Goal: Find specific page/section: Find specific page/section

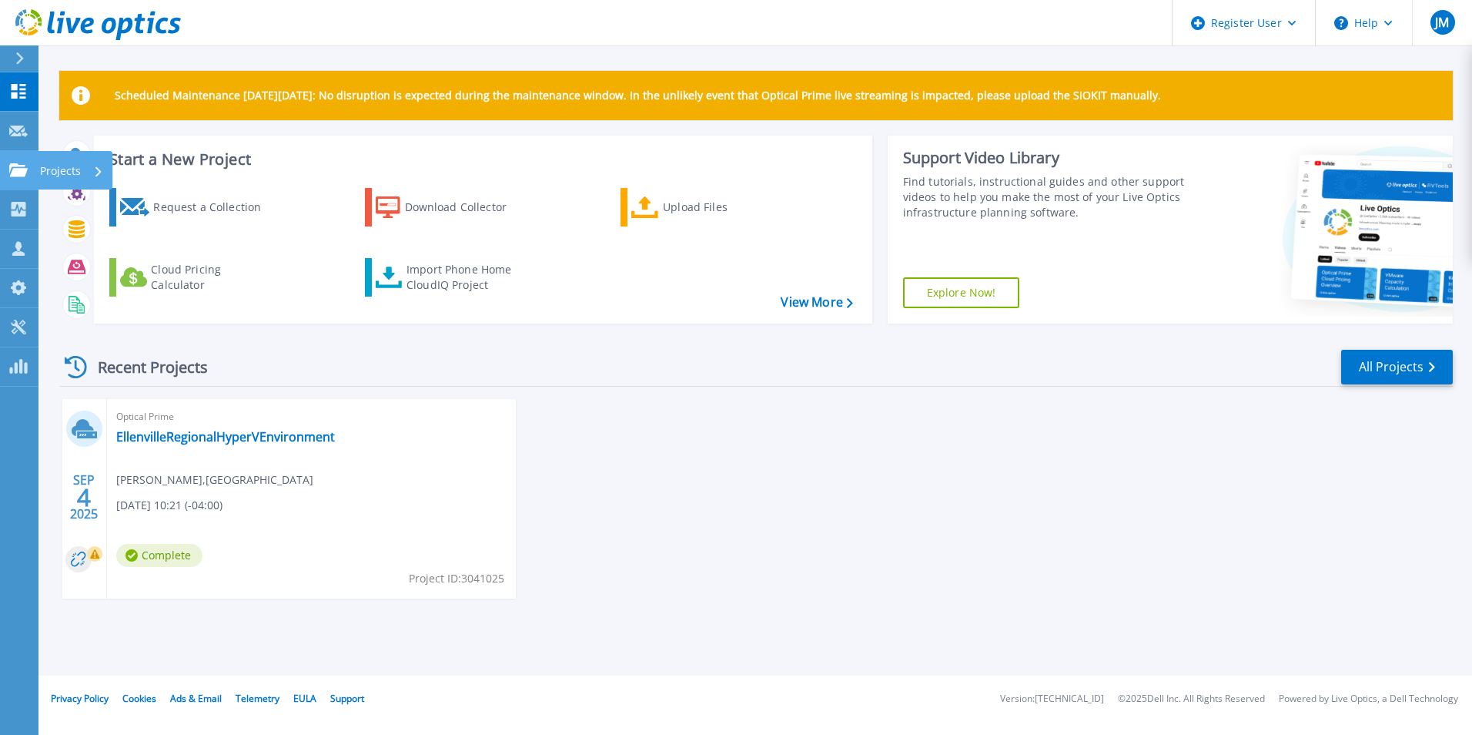
click at [25, 170] on icon at bounding box center [18, 169] width 18 height 13
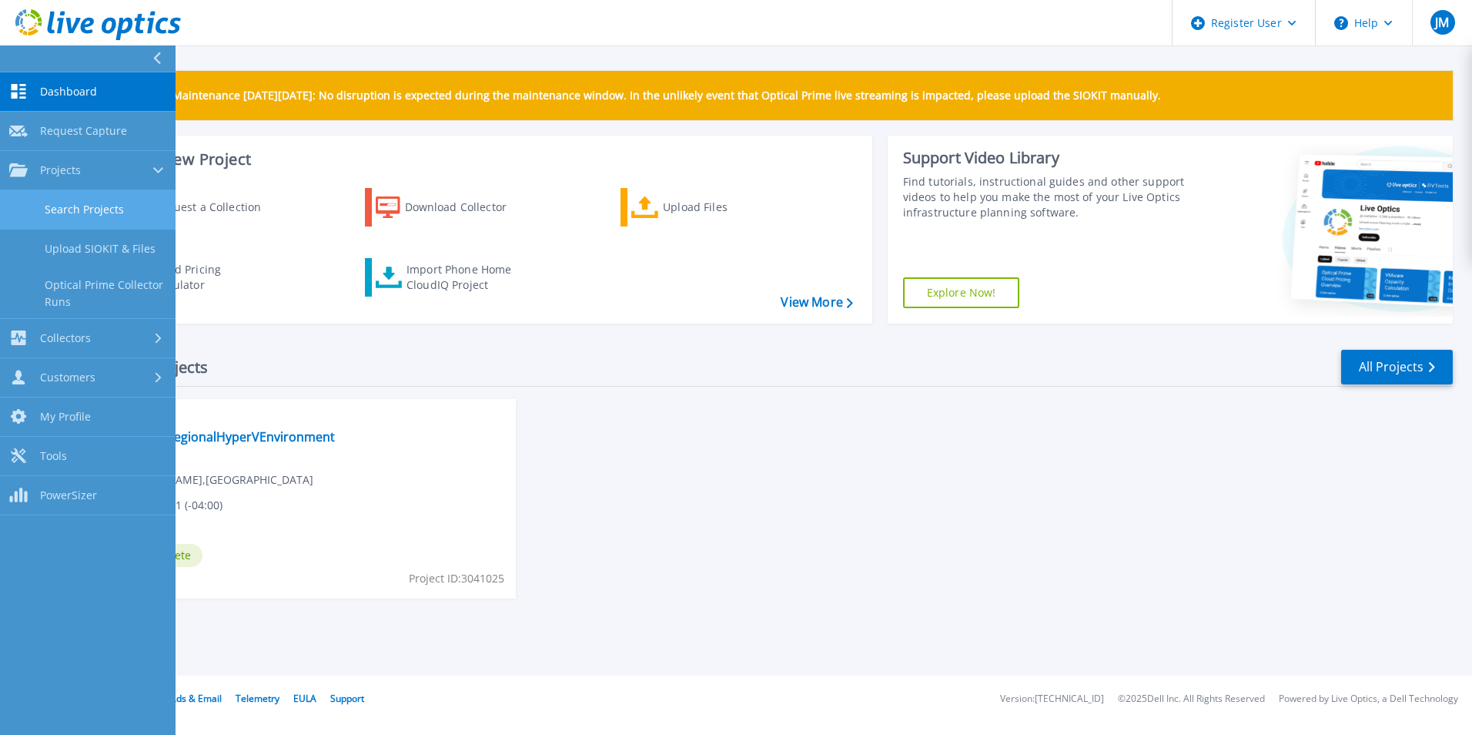
click at [122, 205] on link "Search Projects" at bounding box center [88, 209] width 176 height 39
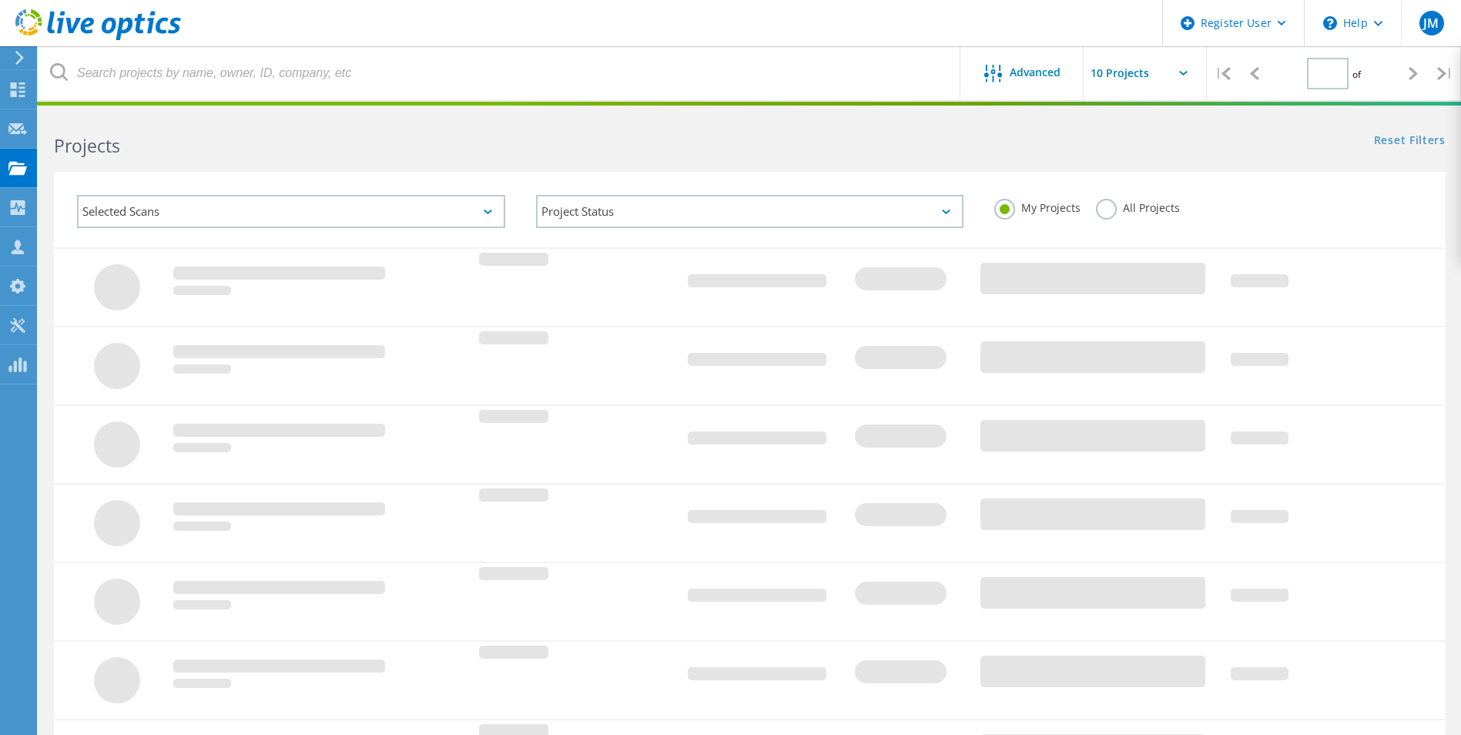
type input "1"
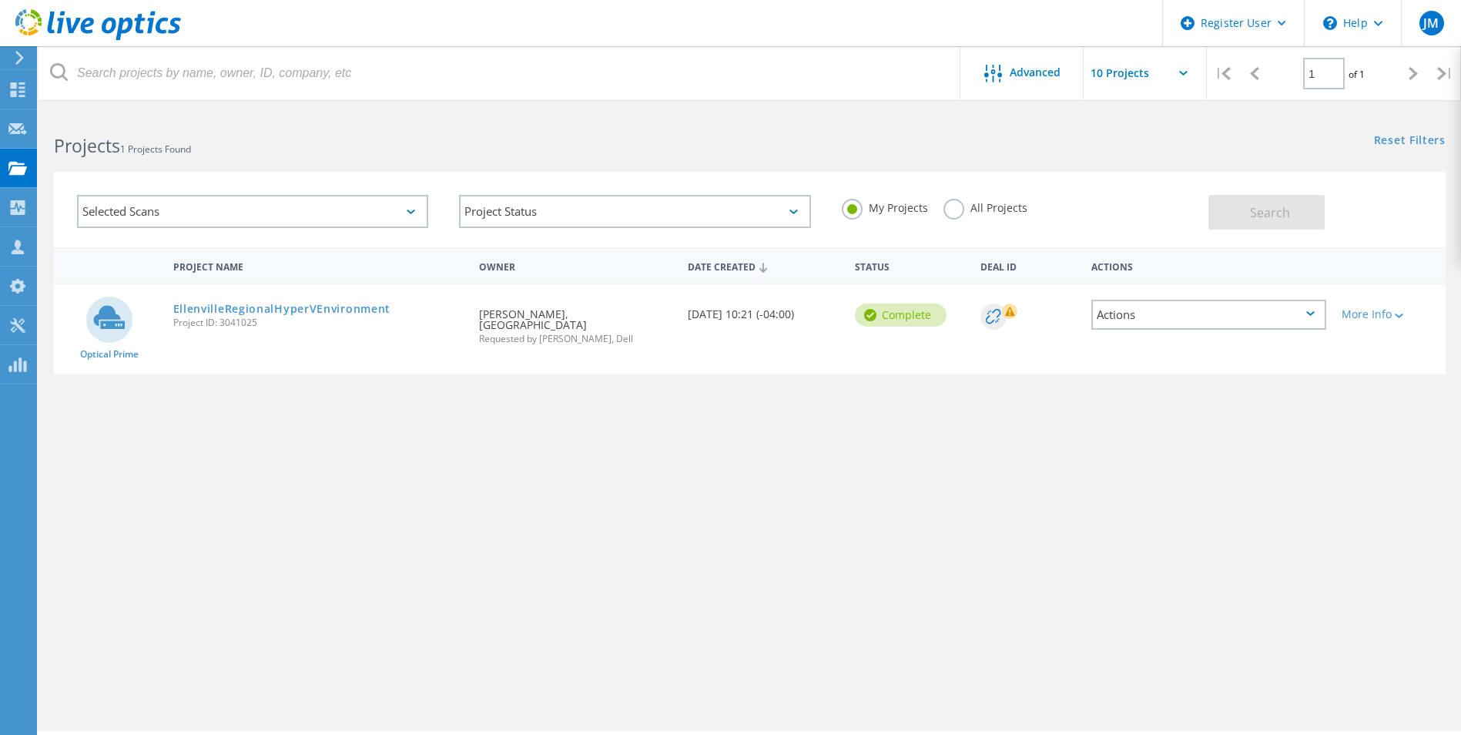
click at [213, 203] on div "Selected Scans" at bounding box center [252, 211] width 351 height 33
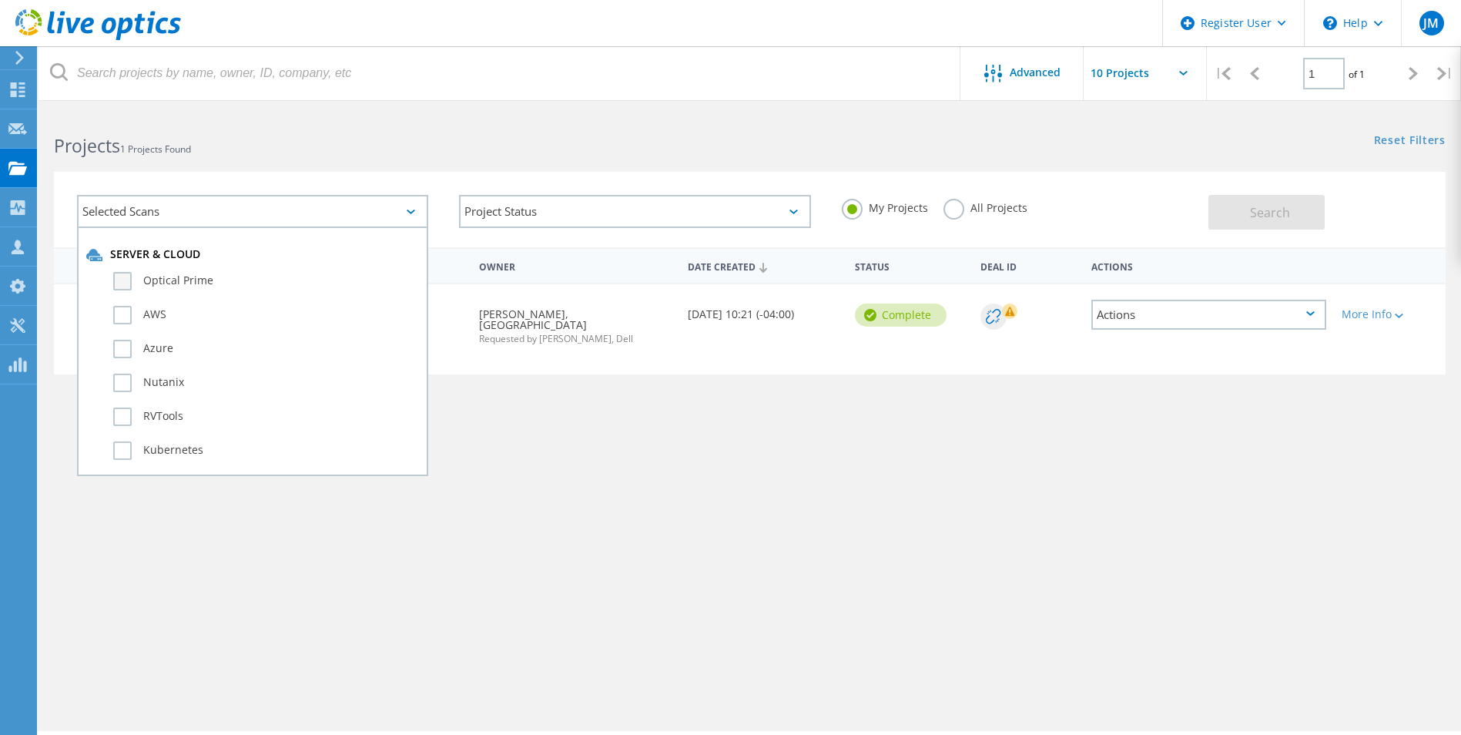
click at [192, 279] on label "Optical Prime" at bounding box center [266, 281] width 306 height 18
click at [0, 0] on input "Optical Prime" at bounding box center [0, 0] width 0 height 0
click at [953, 210] on label "All Projects" at bounding box center [985, 206] width 84 height 15
click at [0, 0] on input "All Projects" at bounding box center [0, 0] width 0 height 0
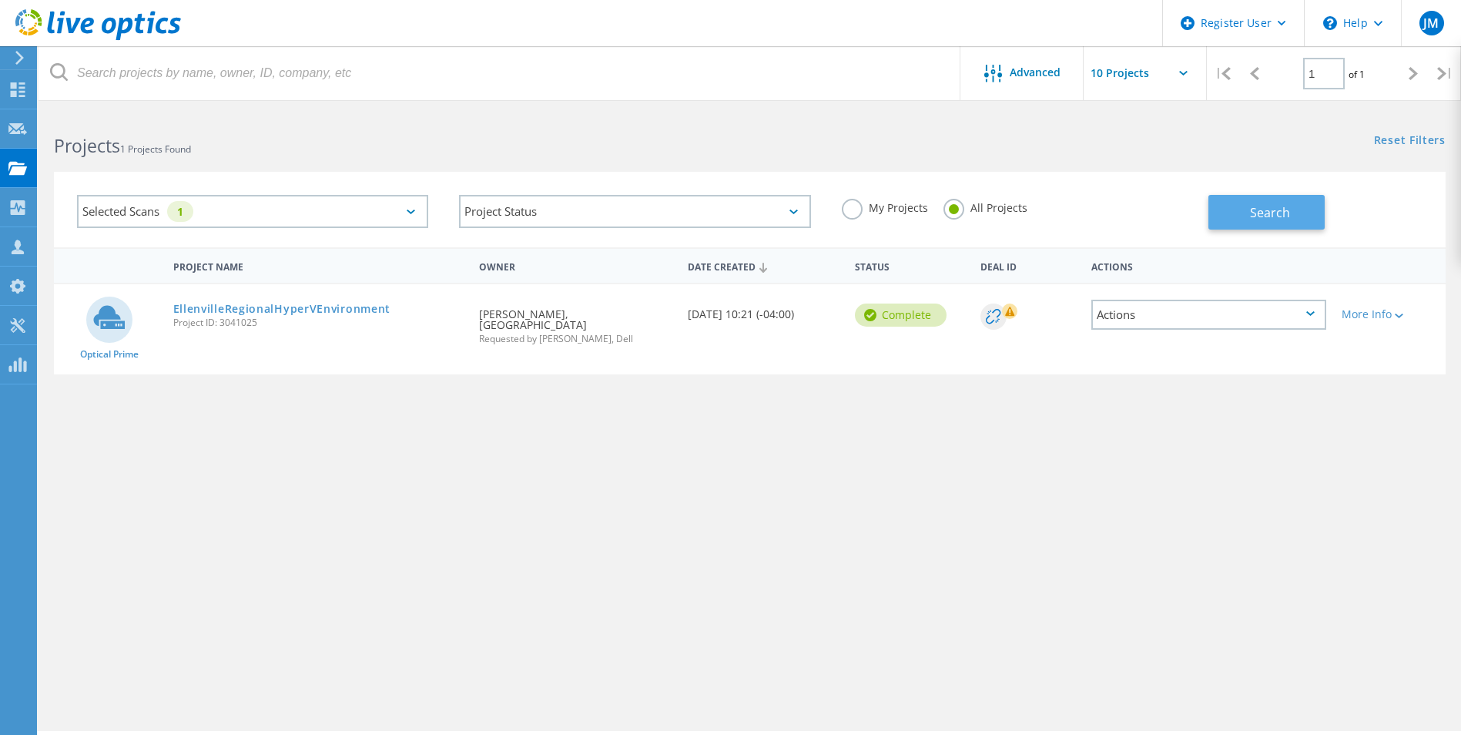
click at [1269, 204] on span "Search" at bounding box center [1270, 212] width 40 height 17
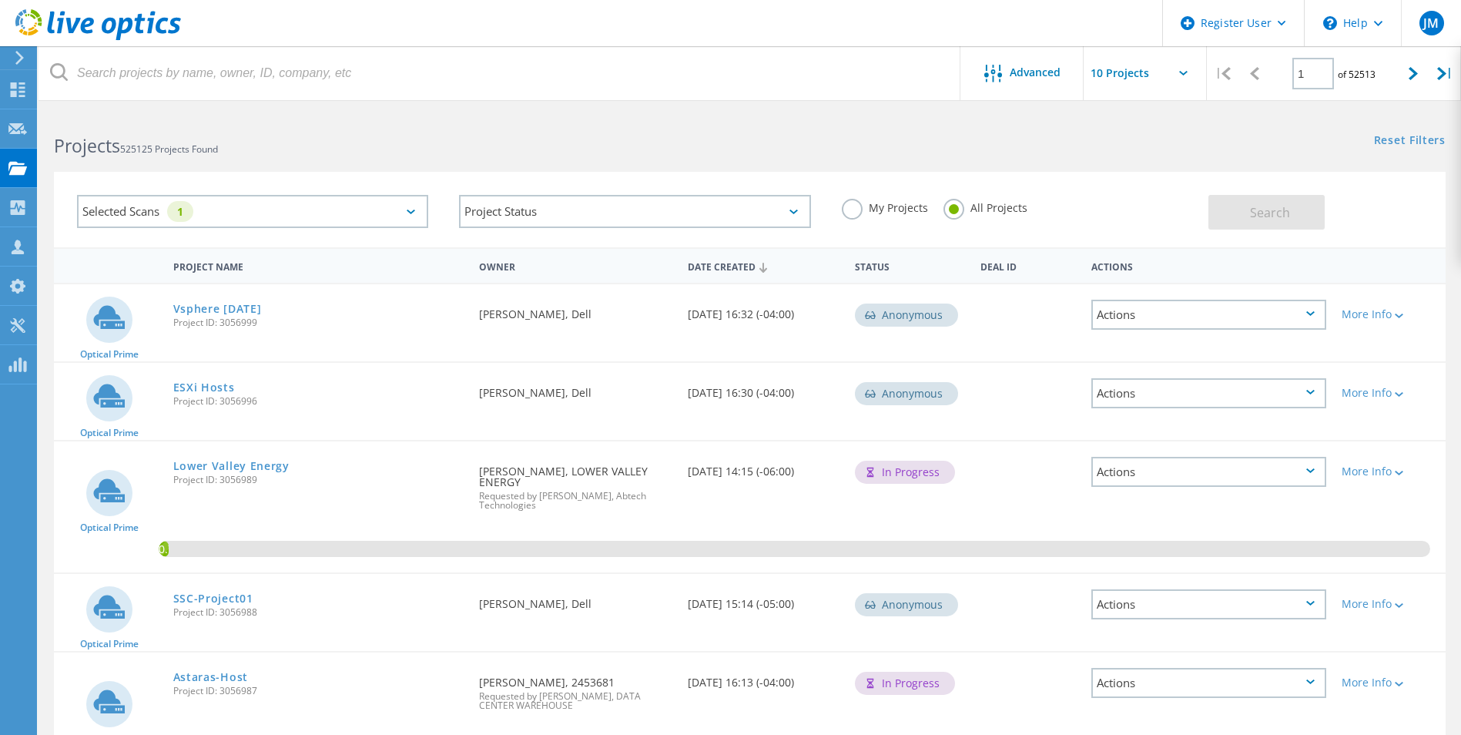
click at [859, 212] on label "My Projects" at bounding box center [885, 206] width 86 height 15
click at [0, 0] on input "My Projects" at bounding box center [0, 0] width 0 height 0
click at [1261, 216] on span "Search" at bounding box center [1270, 212] width 40 height 17
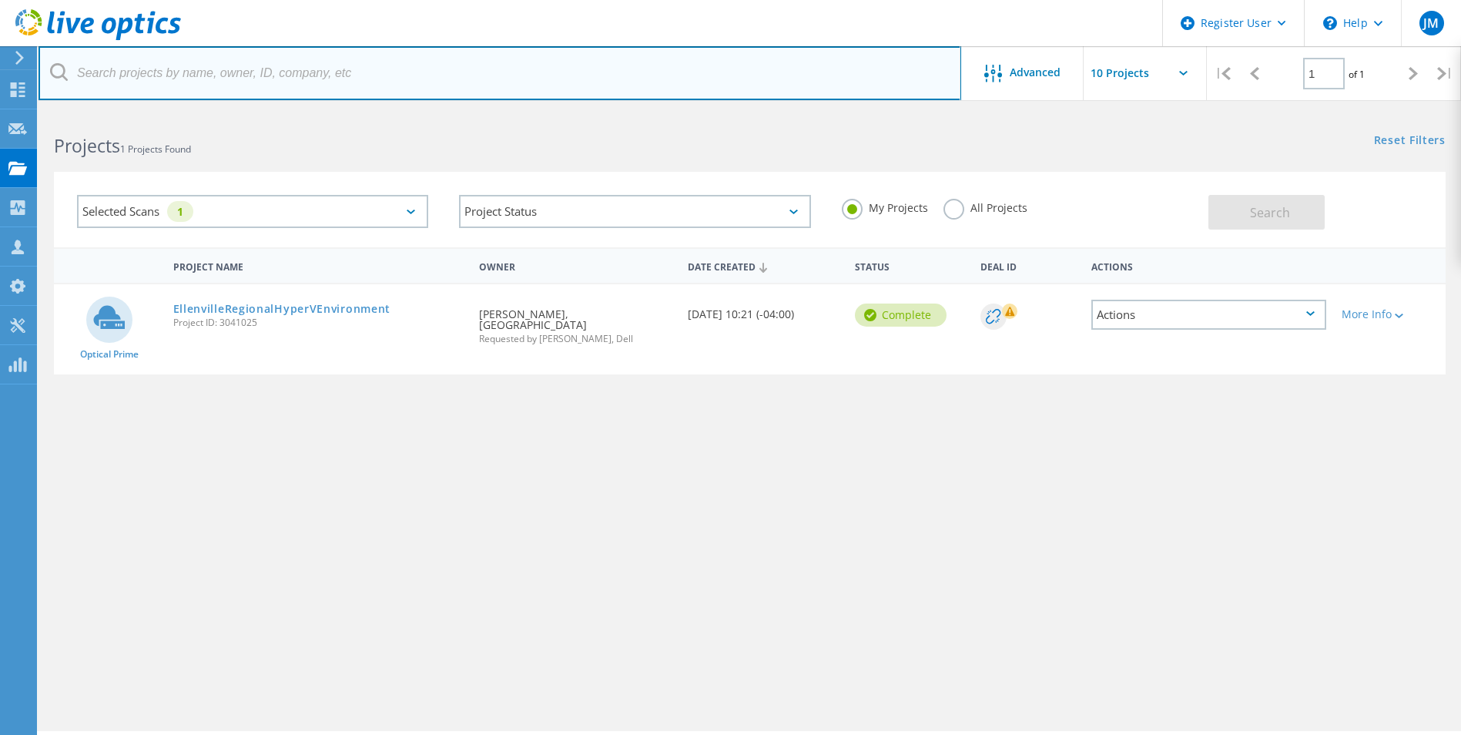
click at [293, 72] on input "text" at bounding box center [500, 73] width 923 height 54
type input "j"
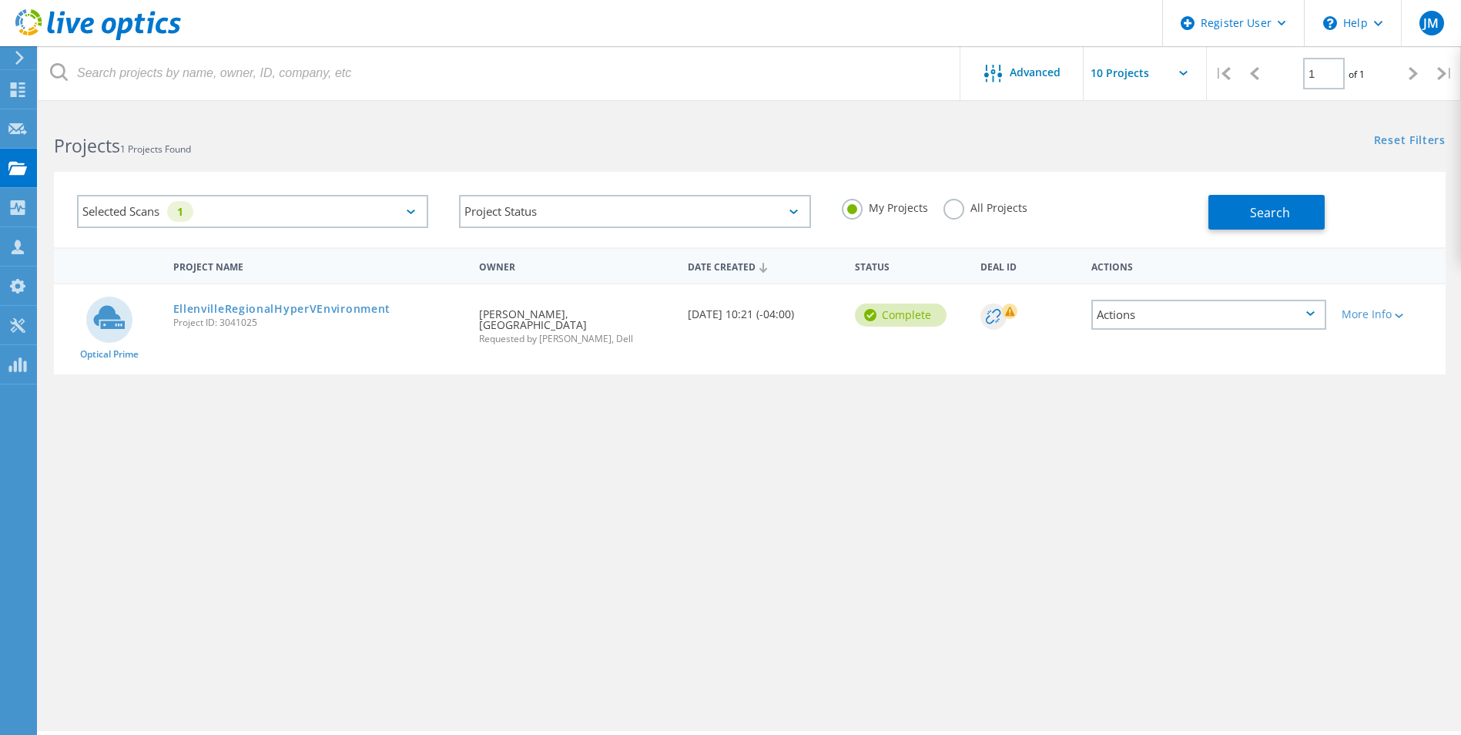
click at [350, 536] on div "Project Name Owner Date Created Status Deal Id Actions Optical Prime Ellenville…" at bounding box center [750, 447] width 1392 height 400
